Goal: Information Seeking & Learning: Learn about a topic

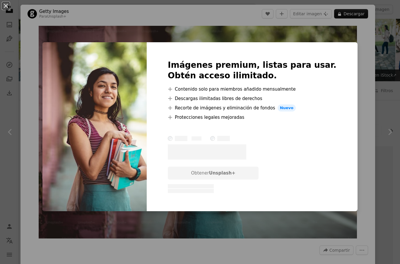
scroll to position [1065, 17]
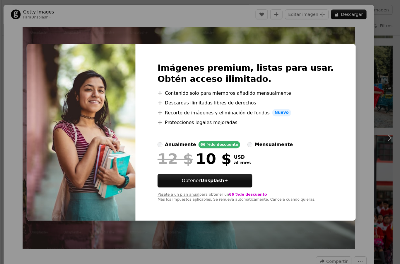
click at [237, 232] on div "An X shape Imágenes premium, listas para usar. Obtén acceso ilimitado. A plus s…" at bounding box center [200, 132] width 400 height 264
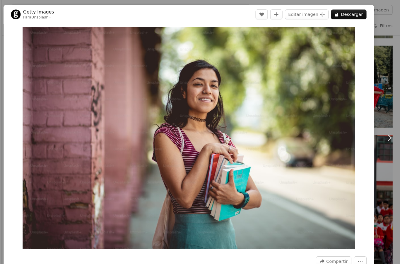
scroll to position [1065, 0]
click at [347, 38] on img "Ampliar en esta imagen" at bounding box center [198, 132] width 319 height 213
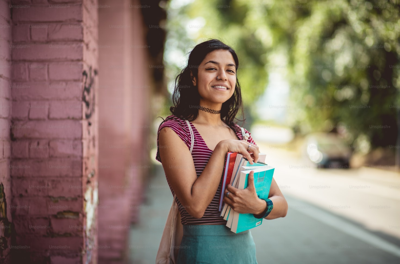
scroll to position [0, 0]
click at [387, 10] on img "Reducir el zoom en esta imagen" at bounding box center [200, 133] width 401 height 267
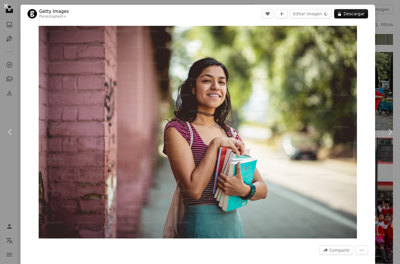
click at [9, 4] on button "An X shape" at bounding box center [5, 5] width 7 height 7
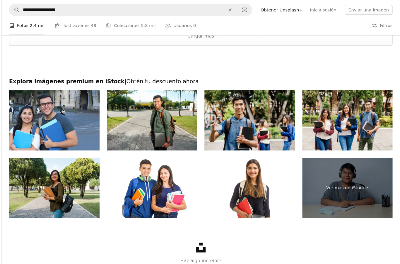
scroll to position [1890, 0]
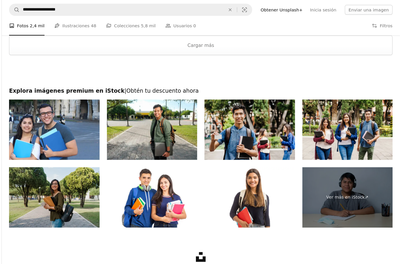
click at [58, 188] on img at bounding box center [69, 189] width 87 height 58
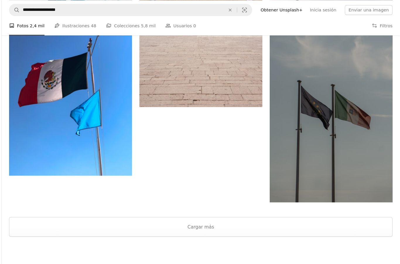
scroll to position [1709, 0]
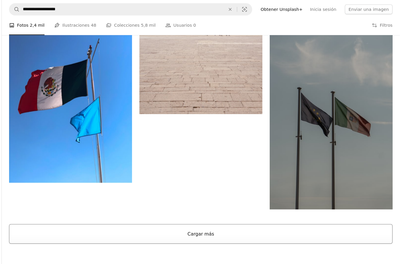
click at [189, 227] on button "Cargar más" at bounding box center [210, 224] width 368 height 19
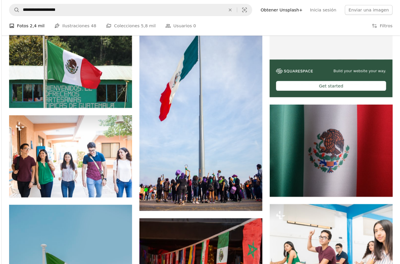
scroll to position [207, 0]
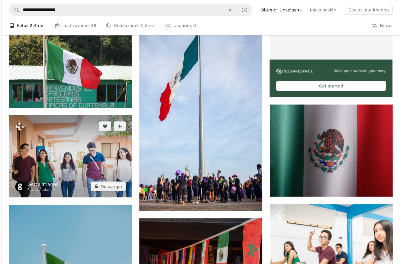
click at [59, 152] on img at bounding box center [85, 149] width 118 height 79
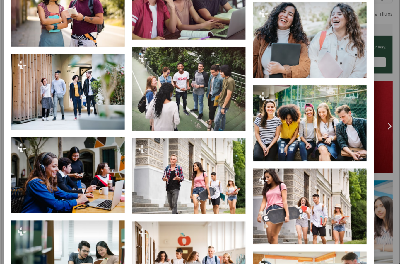
scroll to position [1292, 0]
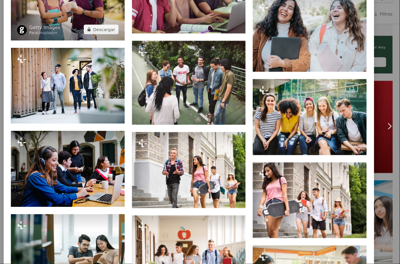
click at [57, 29] on img at bounding box center [82, 13] width 109 height 73
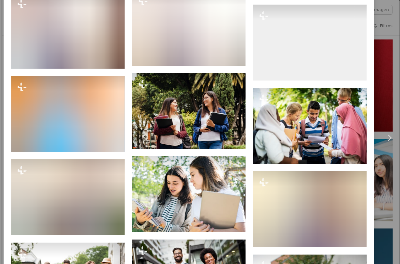
scroll to position [1978, 0]
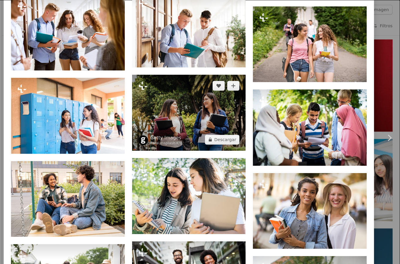
click at [175, 135] on img at bounding box center [198, 108] width 109 height 73
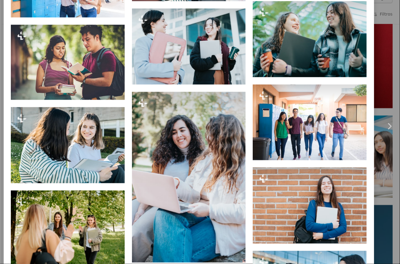
scroll to position [1310, 0]
